Goal: Find specific page/section: Find specific page/section

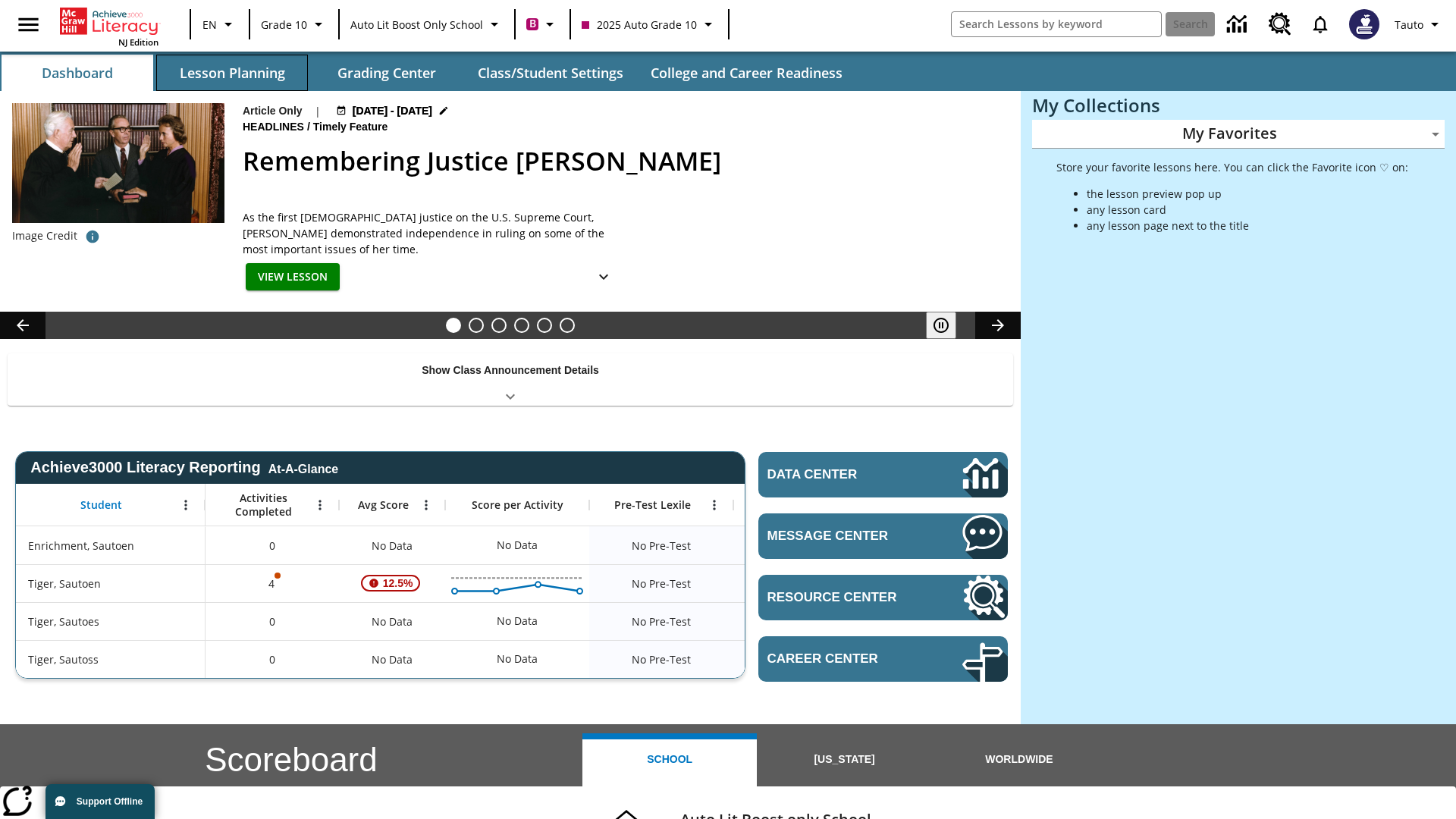
click at [232, 73] on button "Lesson Planning" at bounding box center [232, 72] width 152 height 36
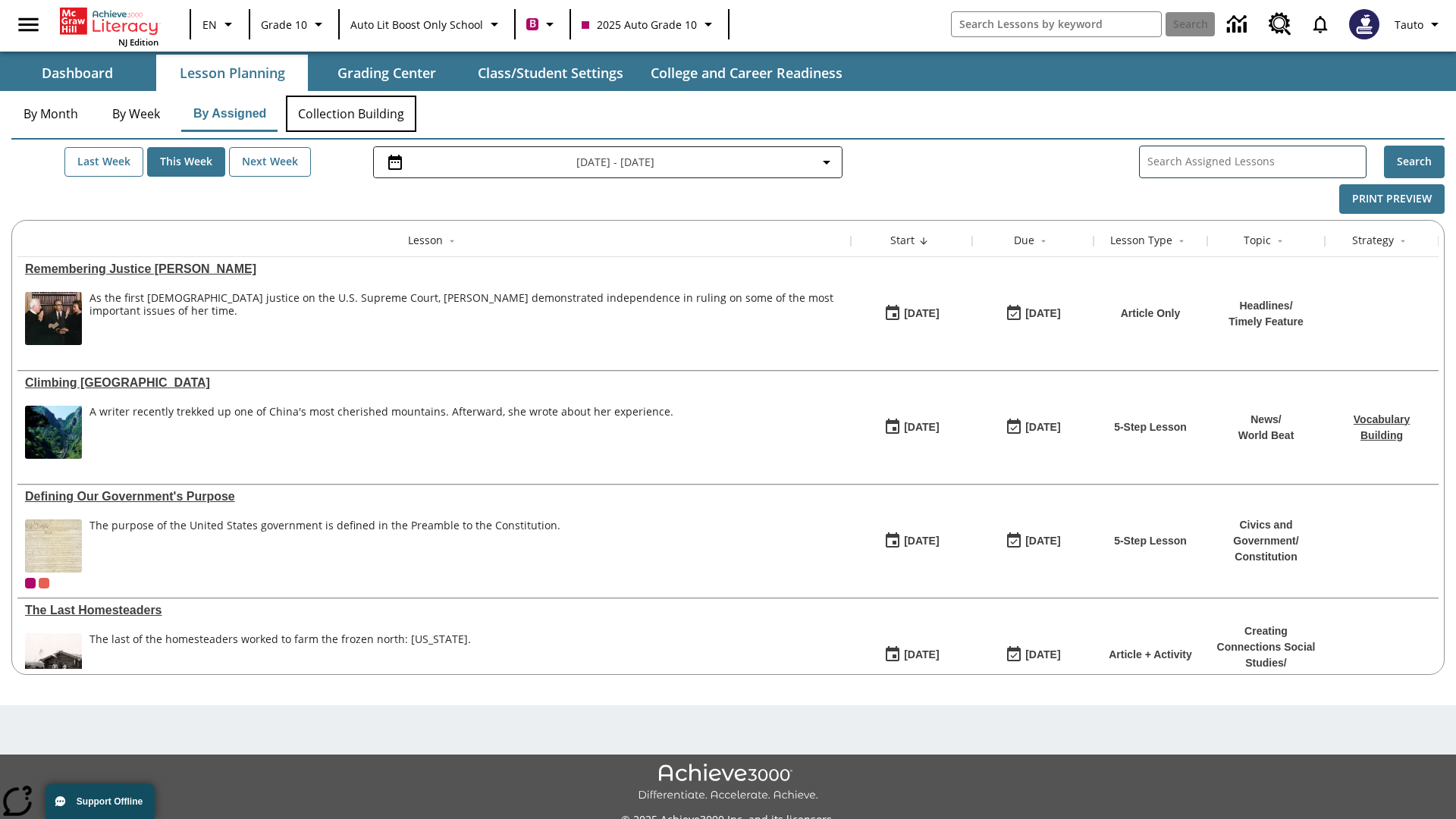
click at [351, 113] on button "Collection Building" at bounding box center [351, 113] width 130 height 36
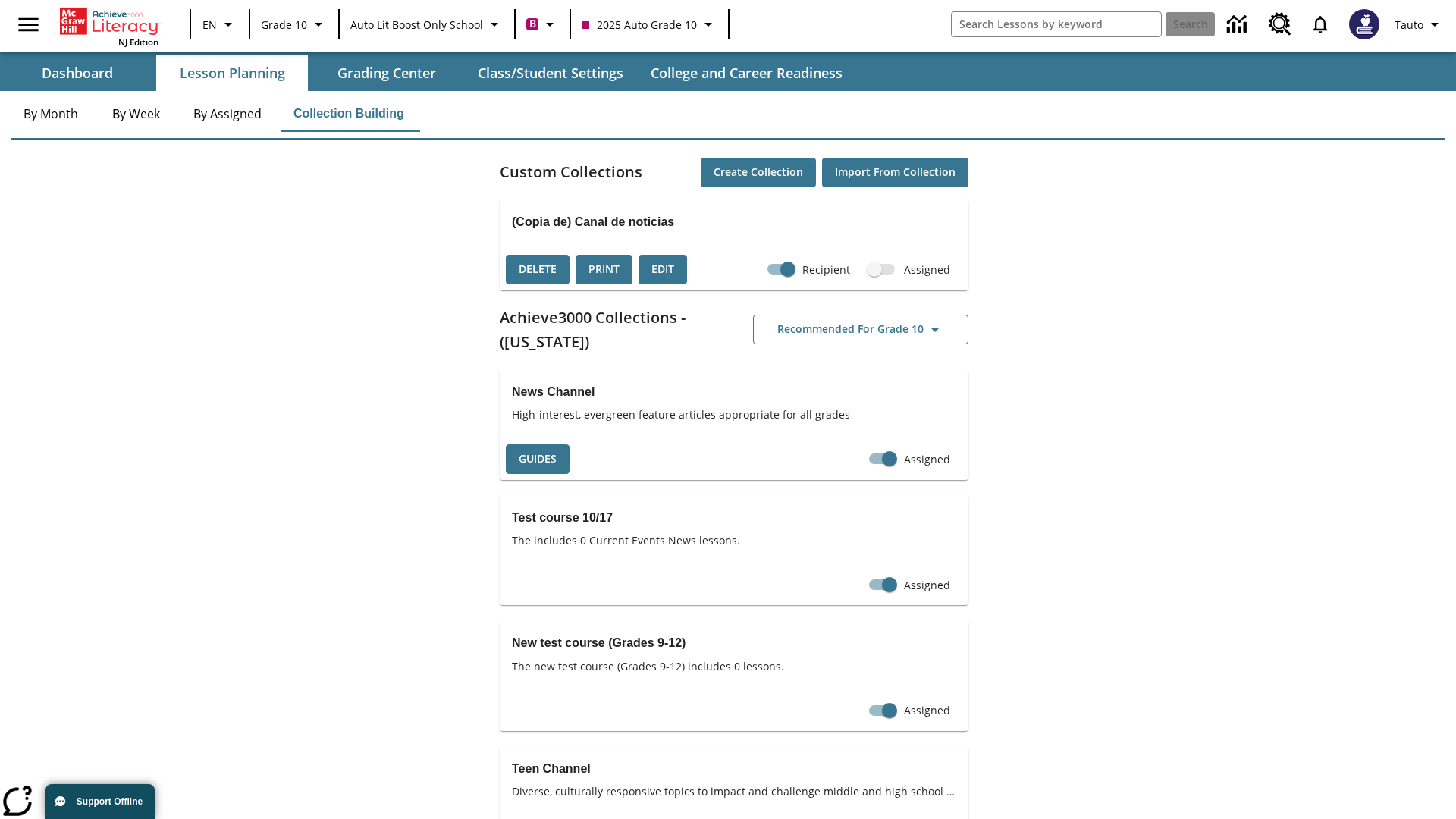
checkbox input "true"
